Goal: Transaction & Acquisition: Obtain resource

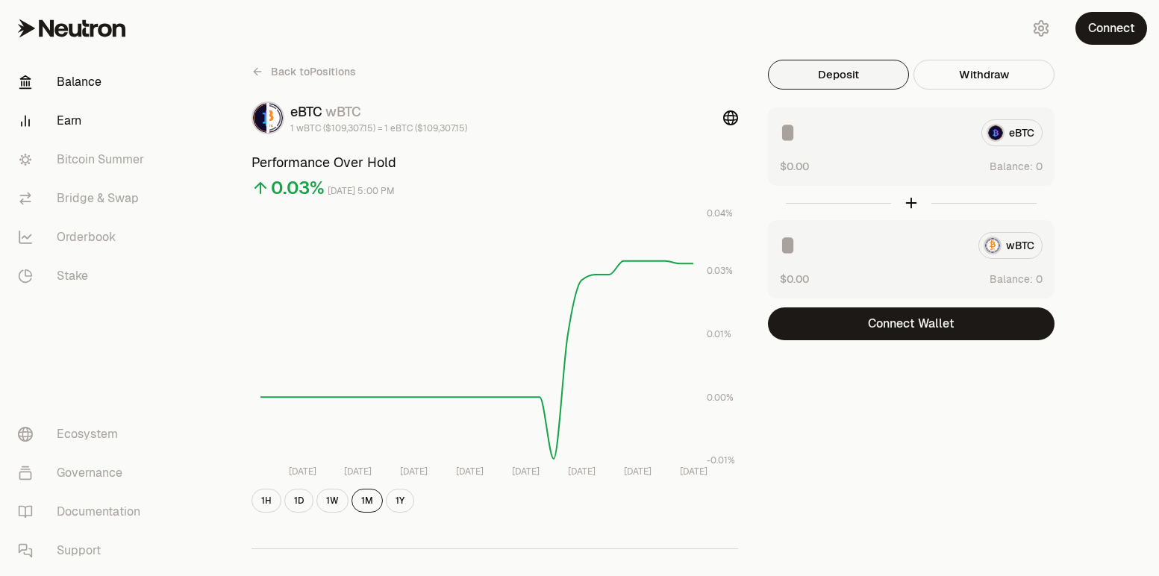
drag, startPoint x: 89, startPoint y: 104, endPoint x: 84, endPoint y: 91, distance: 13.7
click at [88, 103] on link "Earn" at bounding box center [83, 120] width 155 height 39
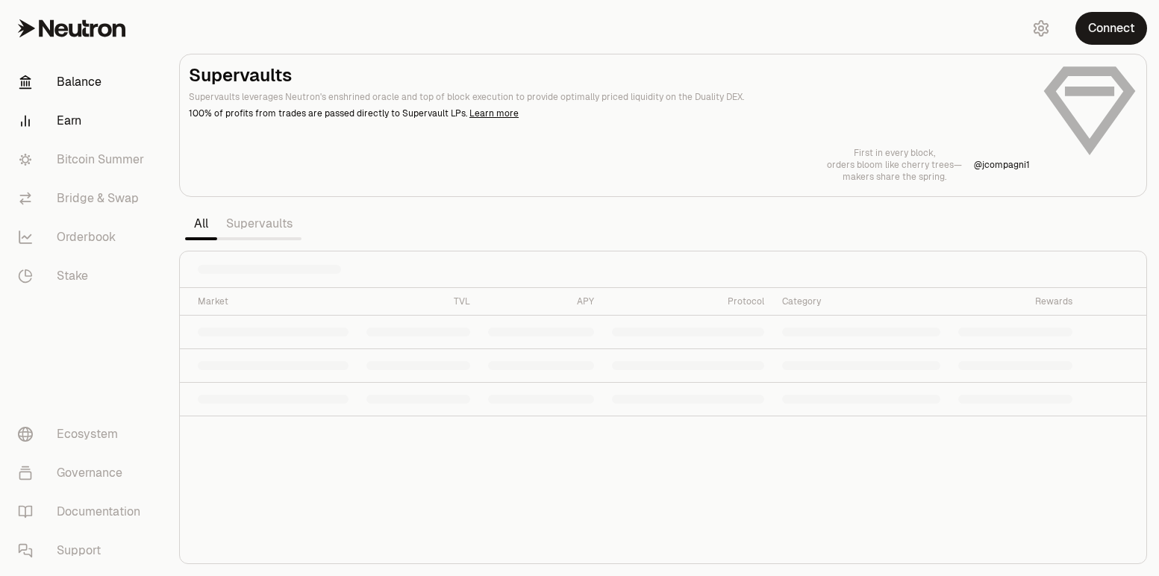
click at [83, 90] on link "Balance" at bounding box center [83, 82] width 155 height 39
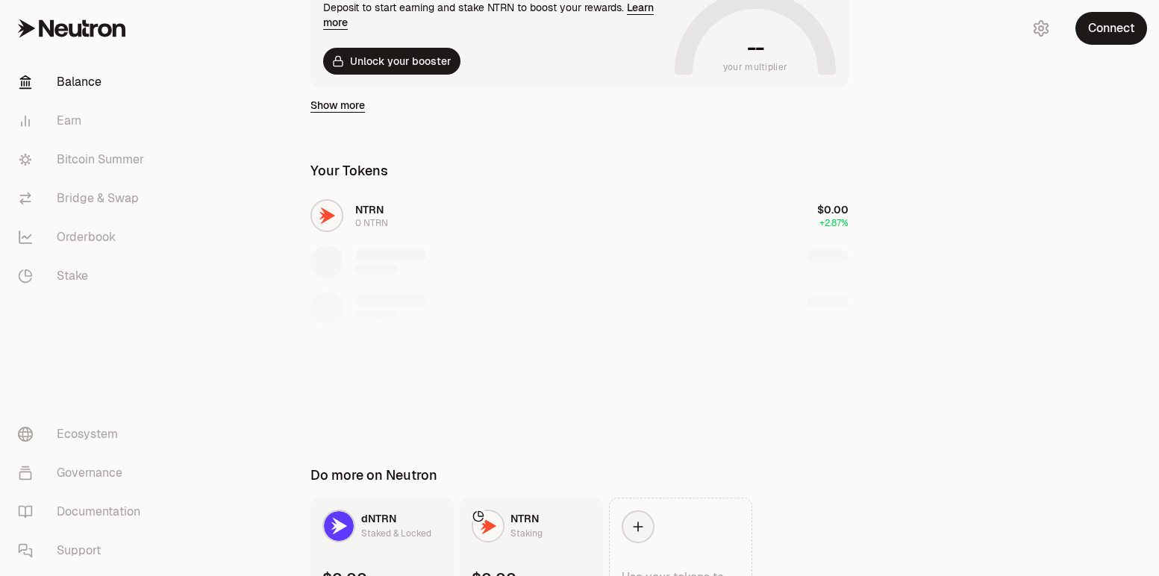
scroll to position [428, 0]
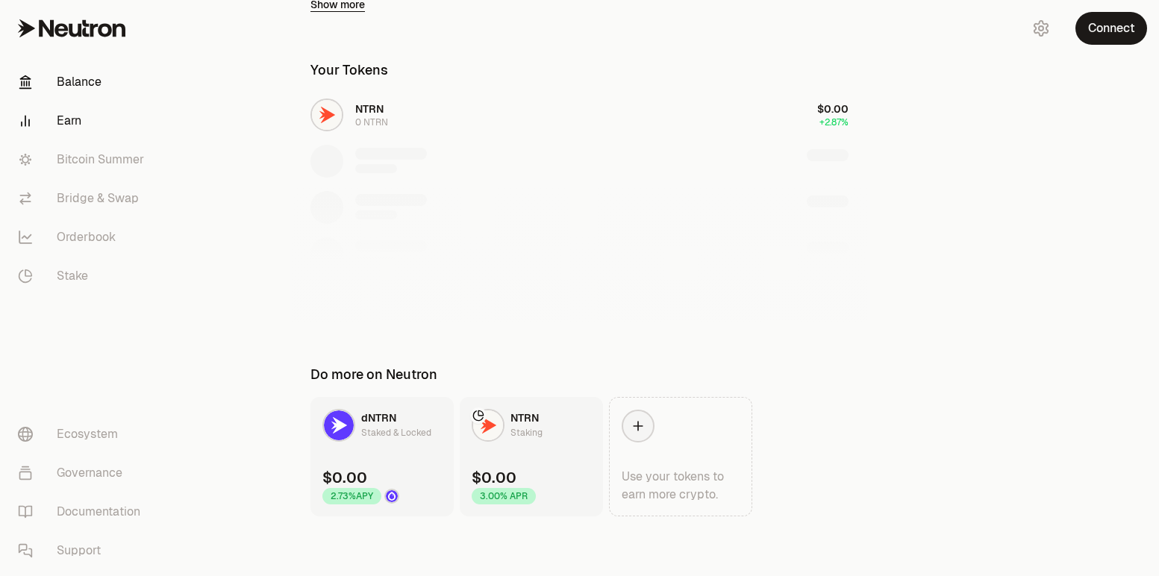
click at [58, 130] on link "Earn" at bounding box center [83, 120] width 155 height 39
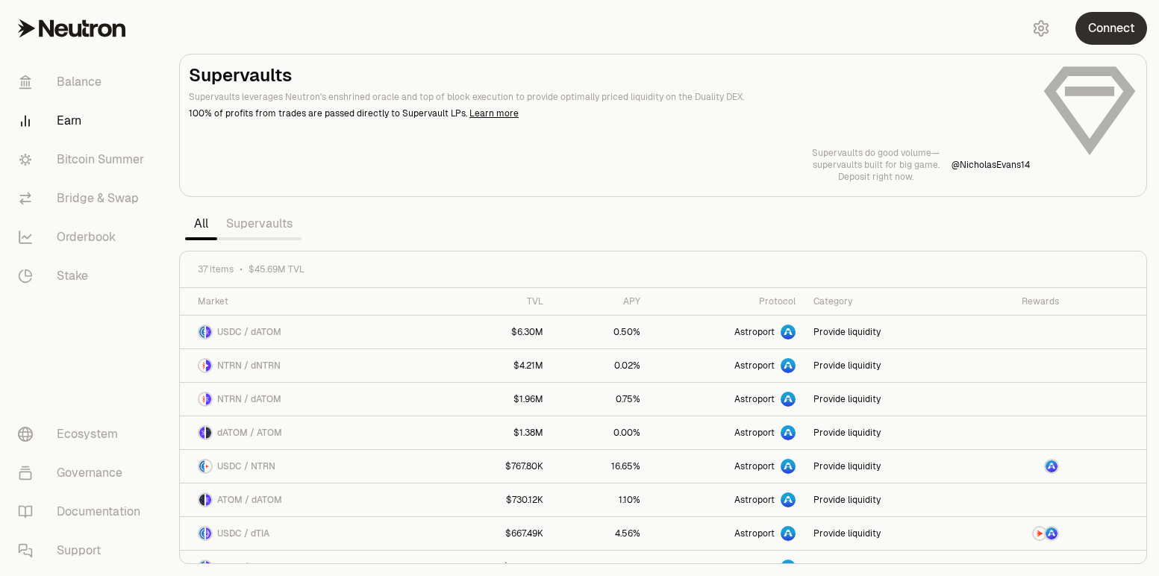
click at [1131, 29] on button "Connect" at bounding box center [1111, 28] width 72 height 33
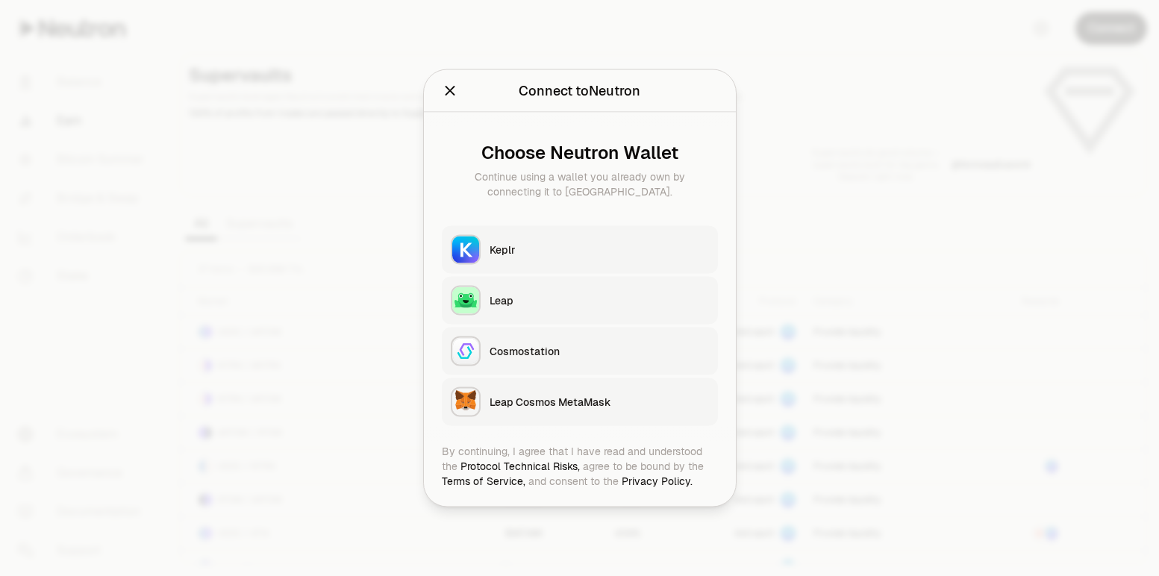
click at [525, 247] on div "Keplr" at bounding box center [599, 250] width 219 height 15
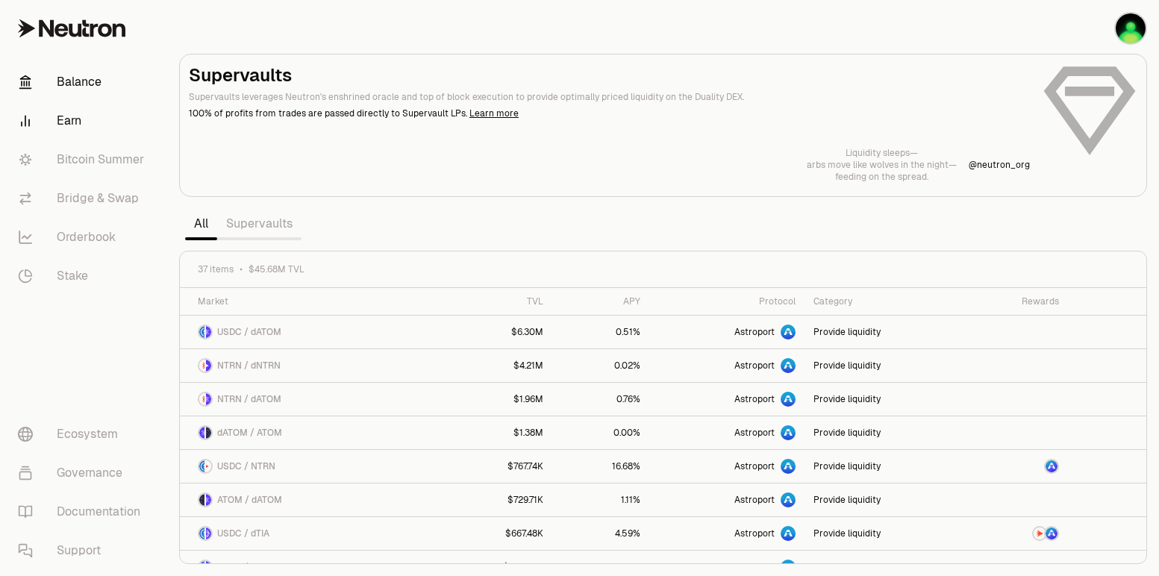
click at [82, 87] on link "Balance" at bounding box center [83, 82] width 155 height 39
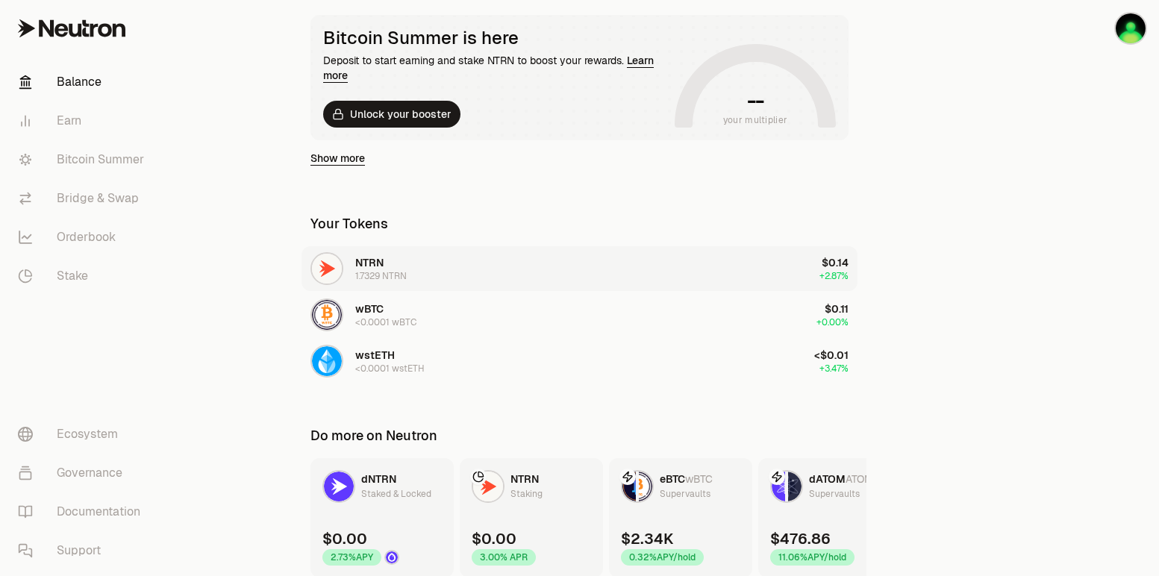
scroll to position [336, 0]
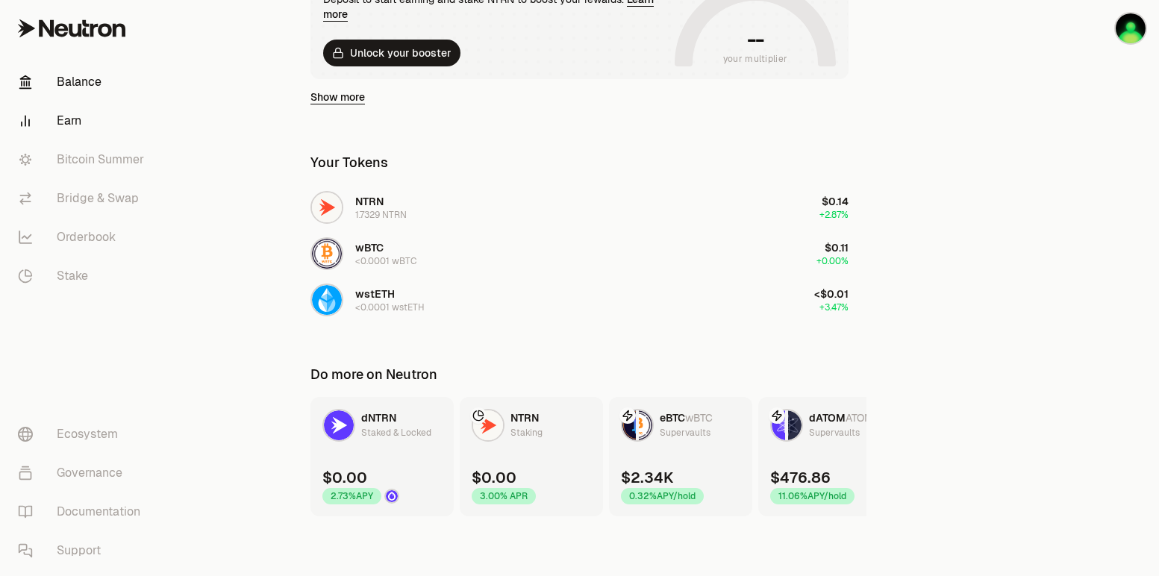
click at [78, 126] on link "Earn" at bounding box center [83, 120] width 155 height 39
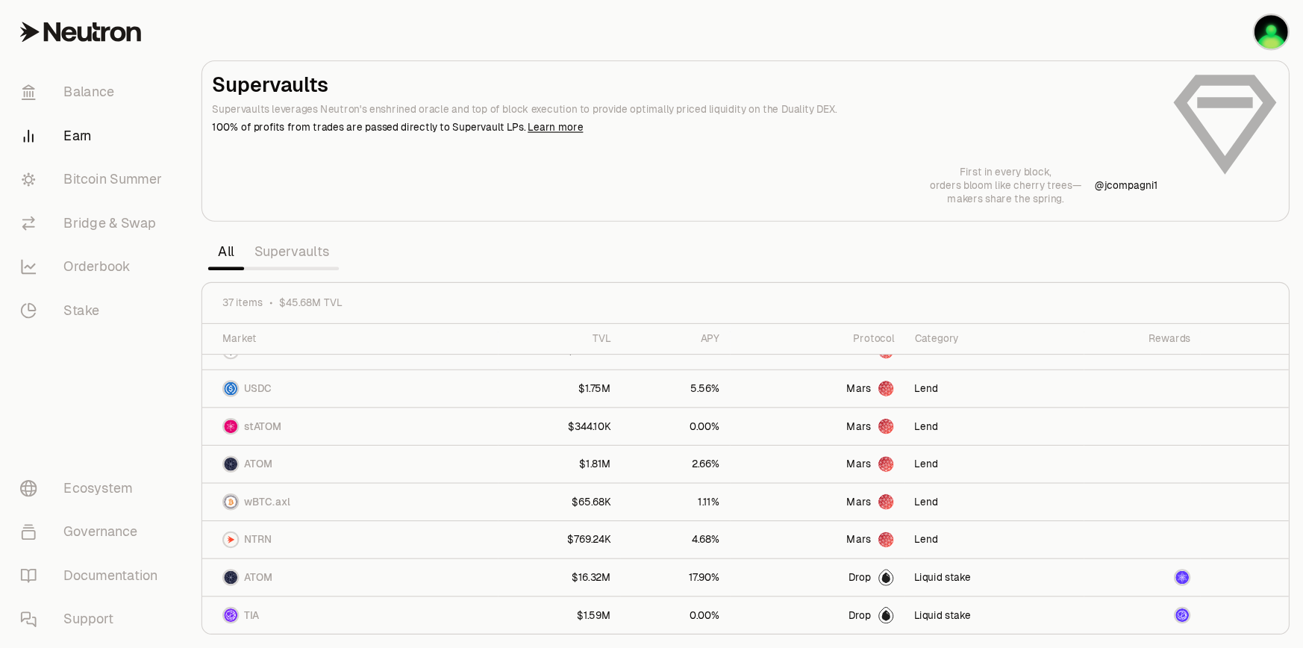
scroll to position [922, 0]
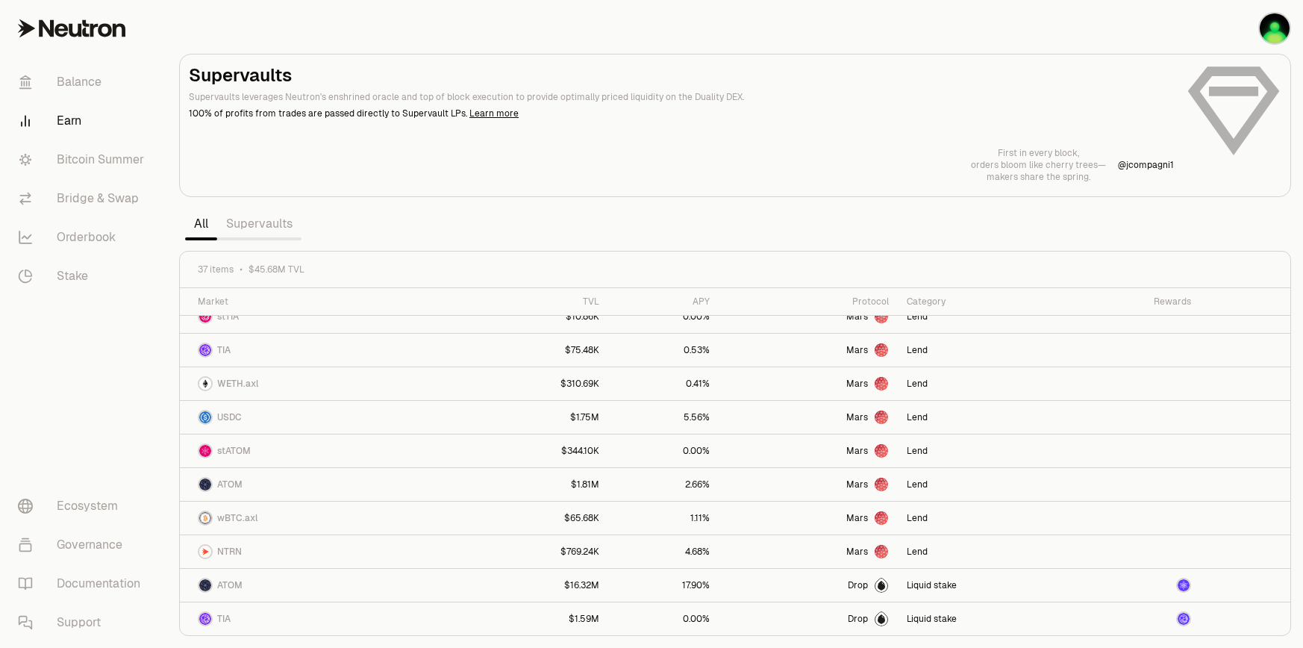
click at [255, 226] on link "Supervaults" at bounding box center [259, 224] width 84 height 30
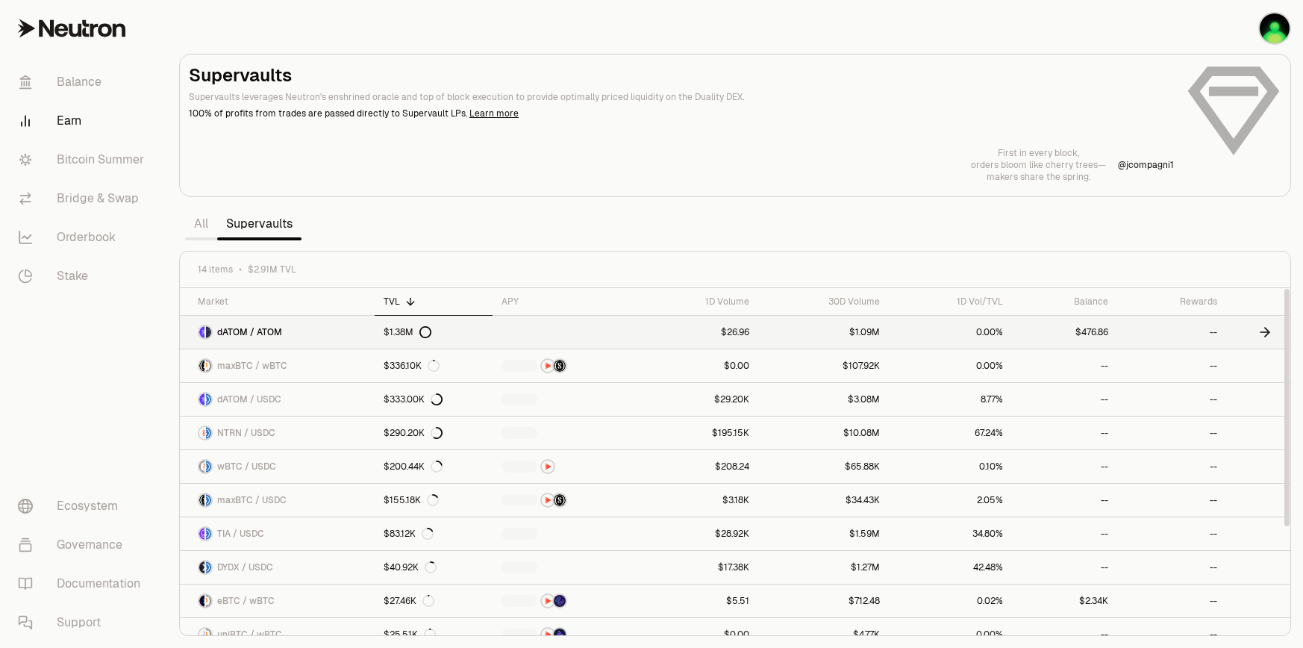
click at [479, 333] on link "$1.38M" at bounding box center [433, 332] width 117 height 33
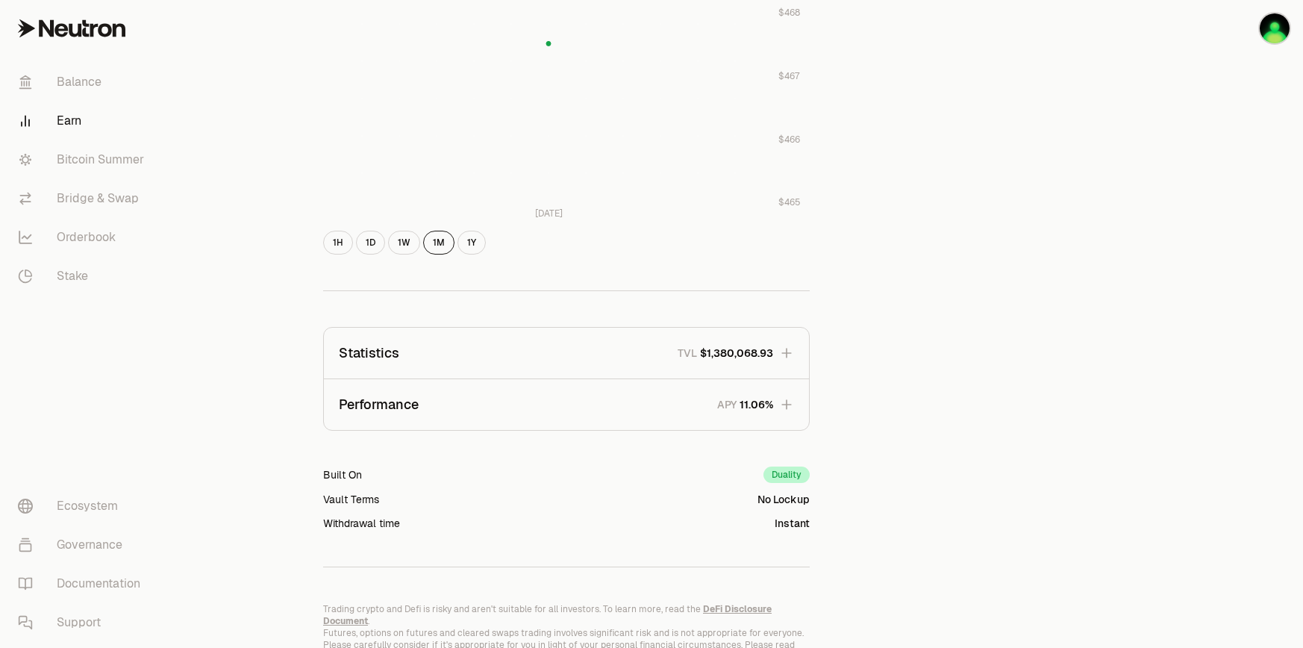
scroll to position [754, 0]
